Goal: Find specific page/section: Find specific page/section

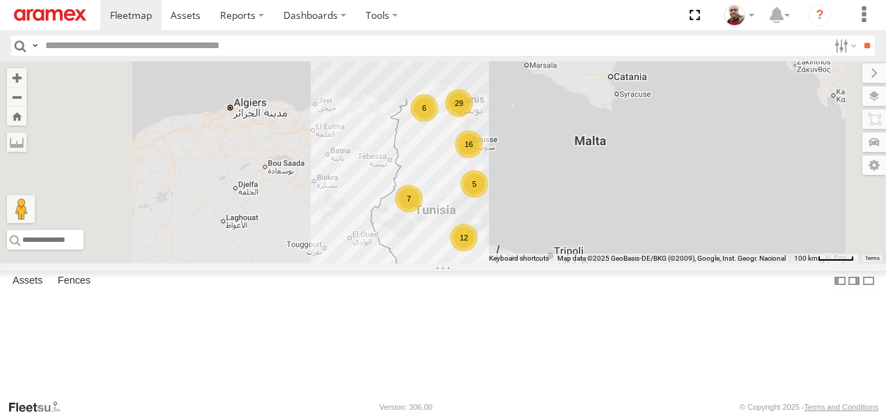
scroll to position [18, 0]
click at [302, 42] on input "text" at bounding box center [434, 46] width 789 height 20
type input "****"
click at [859, 36] on input "**" at bounding box center [867, 46] width 16 height 20
